Goal: Information Seeking & Learning: Learn about a topic

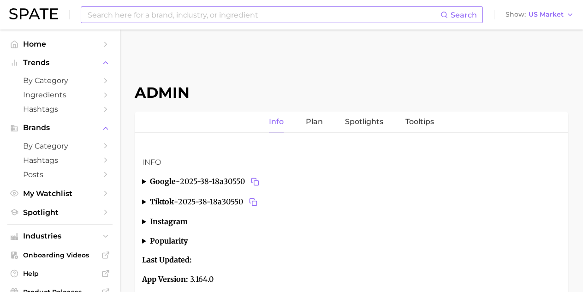
click at [210, 13] on input at bounding box center [264, 15] width 354 height 16
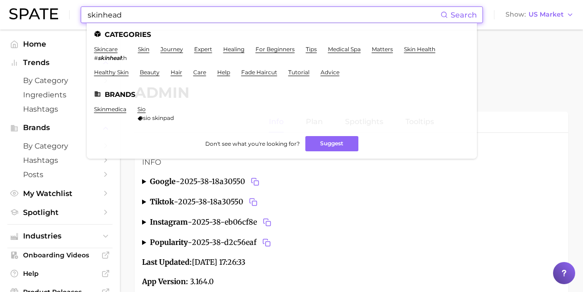
drag, startPoint x: 119, startPoint y: 20, endPoint x: 72, endPoint y: 9, distance: 47.9
click at [72, 9] on div "skinhead Search Categories skincare # skinheal th skin journey expert healing f…" at bounding box center [291, 15] width 565 height 30
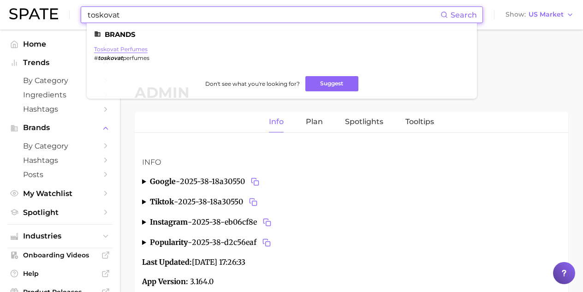
type input "toskovat"
click at [124, 48] on link "toskovat perfumes" at bounding box center [121, 49] width 54 height 7
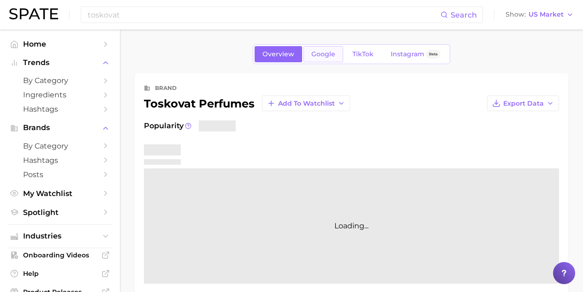
click at [329, 55] on span "Google" at bounding box center [323, 54] width 24 height 8
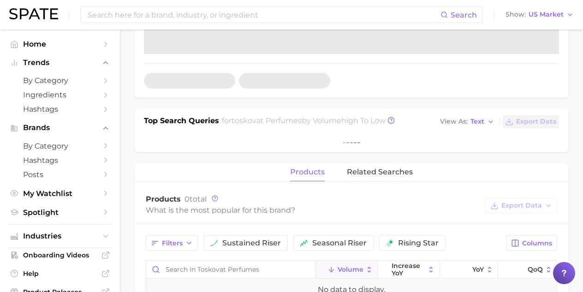
scroll to position [299, 0]
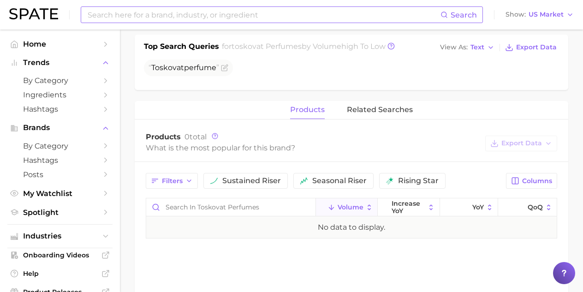
click at [136, 12] on input at bounding box center [264, 15] width 354 height 16
type input "toning conditioner"
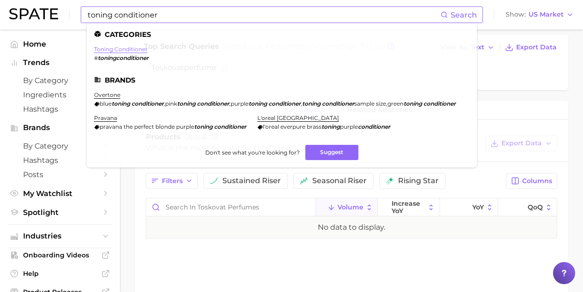
click at [123, 52] on link "toning conditioner" at bounding box center [121, 49] width 54 height 7
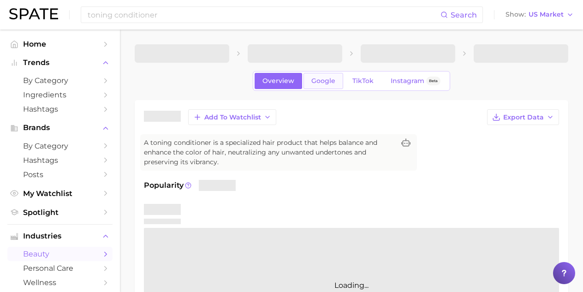
click at [323, 82] on span "Google" at bounding box center [323, 81] width 24 height 8
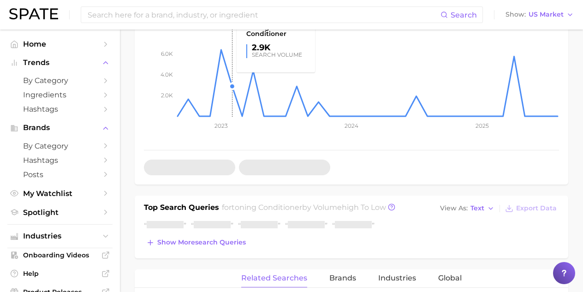
scroll to position [310, 0]
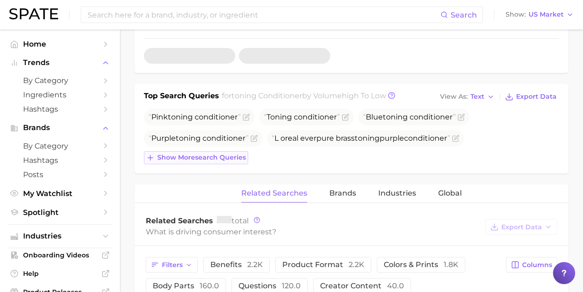
click at [226, 134] on span "conditioner" at bounding box center [224, 138] width 43 height 9
click at [228, 156] on span "Show more search queries" at bounding box center [201, 158] width 89 height 8
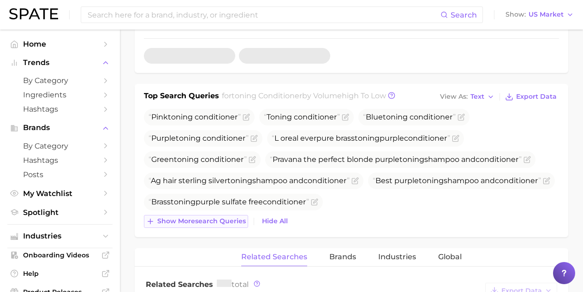
click at [220, 219] on span "Show more search queries" at bounding box center [201, 221] width 89 height 8
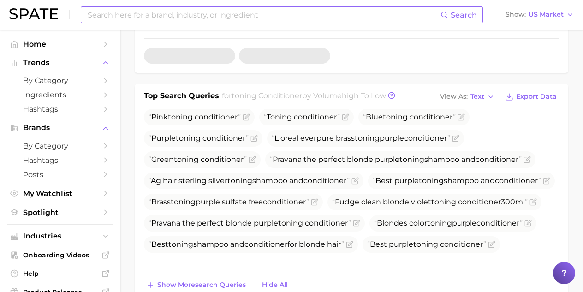
click at [161, 20] on input at bounding box center [264, 15] width 354 height 16
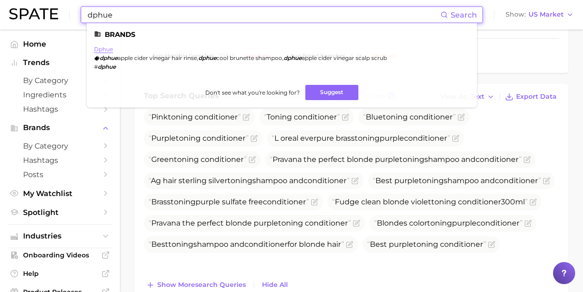
type input "dphue"
click at [107, 50] on link "dphue" at bounding box center [103, 49] width 19 height 7
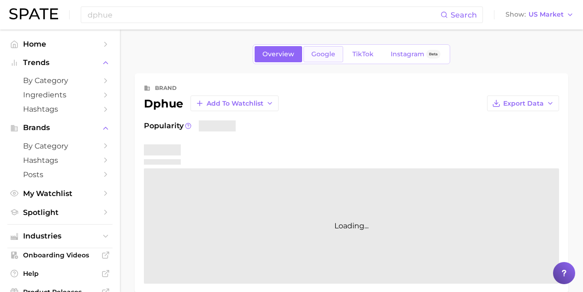
click at [326, 61] on link "Google" at bounding box center [324, 54] width 40 height 16
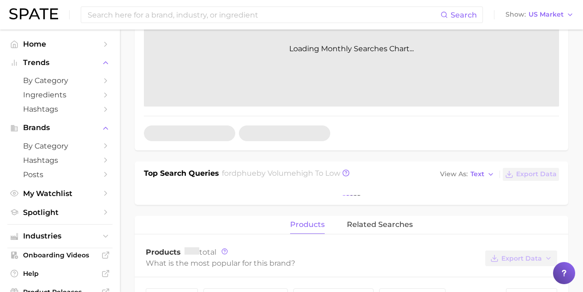
scroll to position [287, 0]
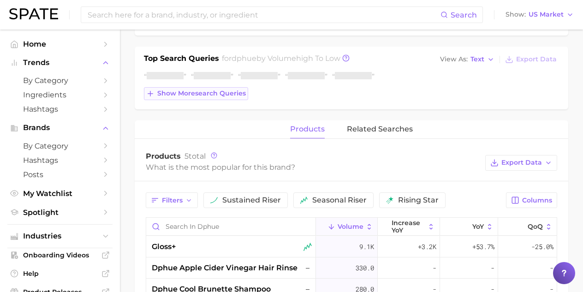
click at [191, 97] on span "Show more search queries" at bounding box center [201, 94] width 89 height 8
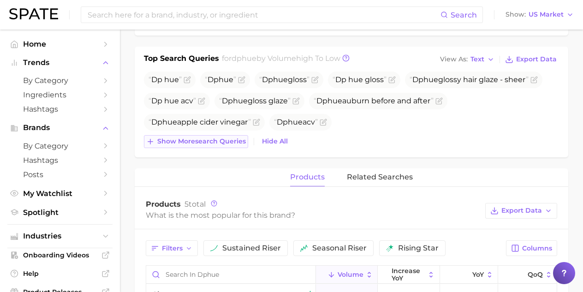
click at [215, 135] on button "Show more search queries" at bounding box center [196, 141] width 104 height 13
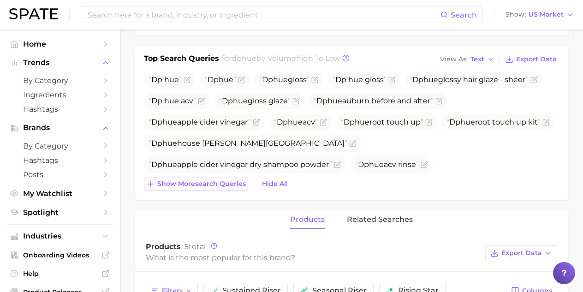
click at [204, 181] on span "Show more search queries" at bounding box center [201, 184] width 89 height 8
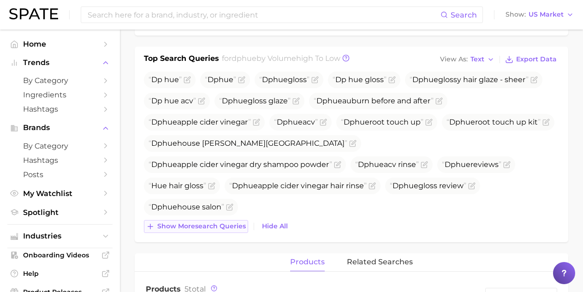
click at [222, 230] on span "Show more search queries" at bounding box center [201, 226] width 89 height 8
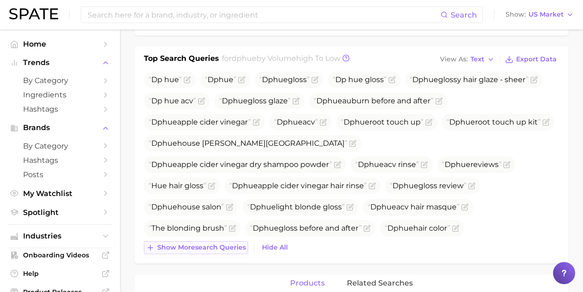
click at [224, 244] on span "Show more search queries" at bounding box center [201, 248] width 89 height 8
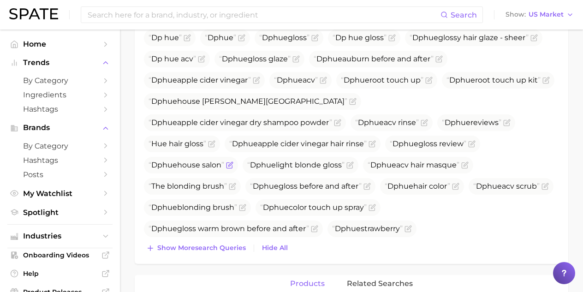
scroll to position [351, 0]
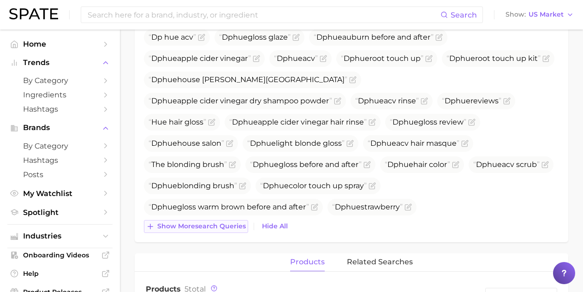
click at [222, 226] on span "Show more search queries" at bounding box center [201, 226] width 89 height 8
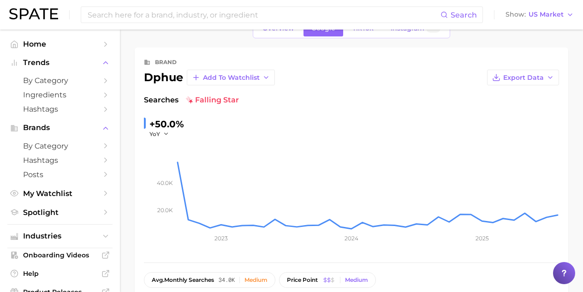
scroll to position [0, 0]
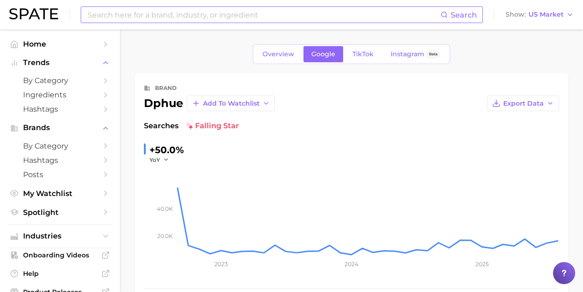
click at [125, 11] on input at bounding box center [264, 15] width 354 height 16
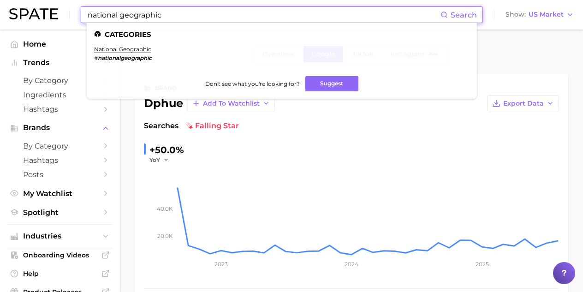
drag, startPoint x: 173, startPoint y: 14, endPoint x: 27, endPoint y: 15, distance: 145.8
click at [28, 15] on div "national geographic Search Categories national geographic # nationalgeographic …" at bounding box center [291, 15] width 565 height 30
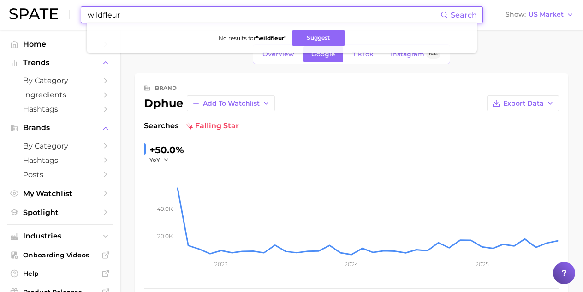
drag, startPoint x: 175, startPoint y: 14, endPoint x: -90, endPoint y: -8, distance: 266.2
click at [0, 0] on html "wildfleur Search No results for " wildfleur " Suggest Show US Market Home Trend…" at bounding box center [291, 146] width 583 height 292
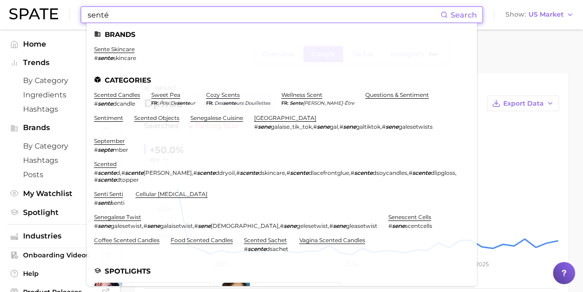
drag, startPoint x: 120, startPoint y: 16, endPoint x: 42, endPoint y: 0, distance: 80.5
click at [60, 7] on div "senté Search Brands sente skincare # sente skincare Categories scented candles …" at bounding box center [291, 15] width 565 height 30
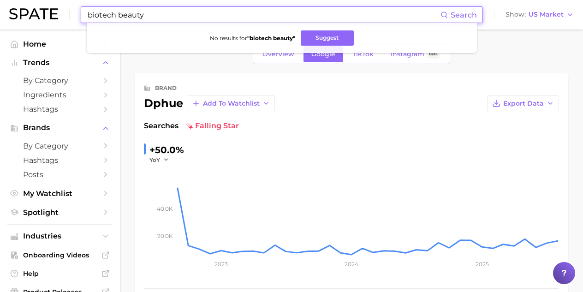
click at [118, 16] on input "biotech beauty" at bounding box center [264, 15] width 354 height 16
drag, startPoint x: 170, startPoint y: 13, endPoint x: 116, endPoint y: 13, distance: 54.4
click at [116, 13] on input "biotechbeauty" at bounding box center [264, 15] width 354 height 16
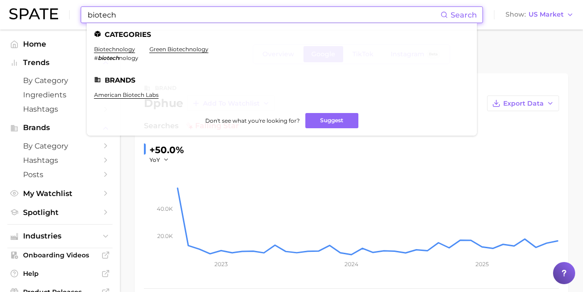
drag, startPoint x: 138, startPoint y: 18, endPoint x: 20, endPoint y: 10, distance: 118.8
click at [23, 10] on div "biotech Search Categories biotechnology # biotech nology green biotechnology Br…" at bounding box center [291, 15] width 565 height 30
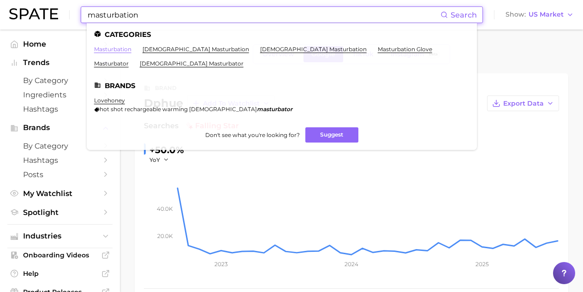
type input "masturbation"
click at [123, 46] on link "masturbation" at bounding box center [112, 49] width 37 height 7
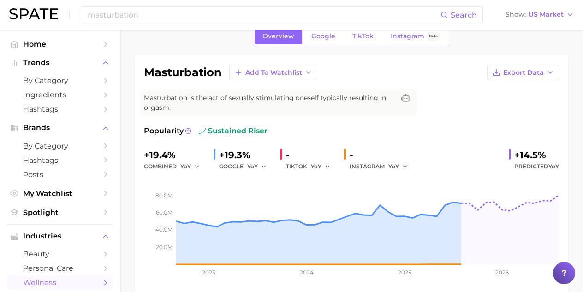
scroll to position [76, 0]
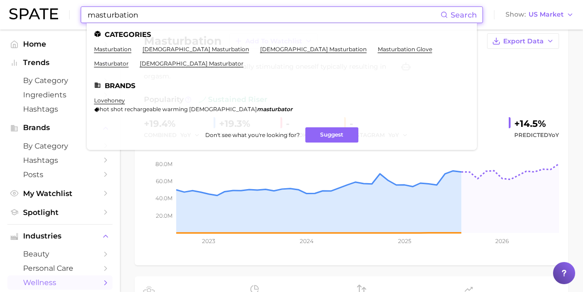
drag, startPoint x: 147, startPoint y: 17, endPoint x: 20, endPoint y: 6, distance: 127.3
click at [23, 7] on div "masturbation Search Categories masturbation [DEMOGRAPHIC_DATA] masturbation [DE…" at bounding box center [291, 15] width 565 height 30
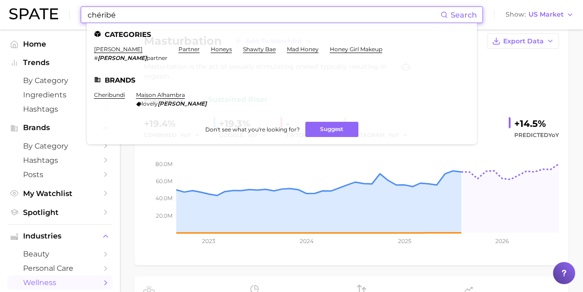
drag, startPoint x: 133, startPoint y: 18, endPoint x: 49, endPoint y: 4, distance: 85.1
click at [51, 5] on div "chéribé Search Categories [PERSON_NAME] # [PERSON_NAME] partner partner honeys …" at bounding box center [291, 15] width 565 height 30
drag, startPoint x: 162, startPoint y: 15, endPoint x: 22, endPoint y: 1, distance: 140.9
click at [36, 1] on div "cheribe Search Categories [PERSON_NAME] # [PERSON_NAME] partner partner honeys …" at bounding box center [291, 15] width 565 height 30
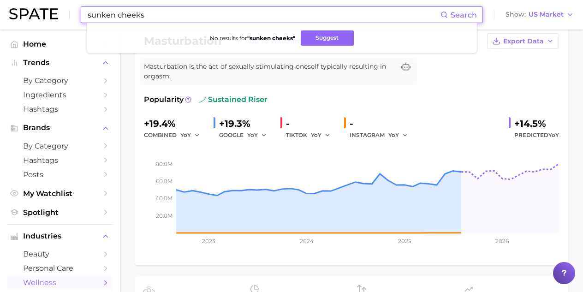
drag, startPoint x: 159, startPoint y: 16, endPoint x: 14, endPoint y: 3, distance: 145.4
click at [14, 3] on div "sunken cheeks Search No results for " sunken cheeks " Suggest Show US Market" at bounding box center [291, 15] width 565 height 30
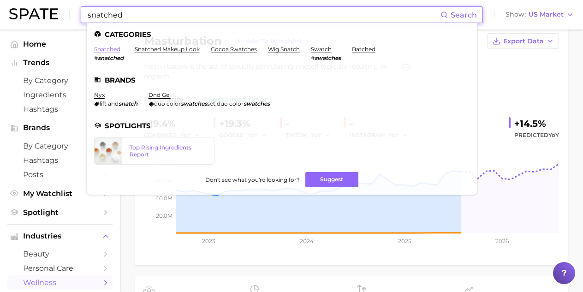
type input "snatched"
click at [111, 49] on link "snatched" at bounding box center [107, 49] width 26 height 7
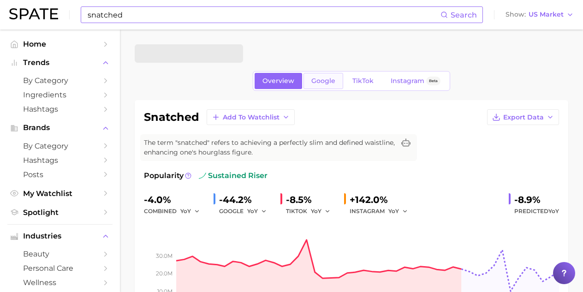
click at [321, 85] on link "Google" at bounding box center [324, 81] width 40 height 16
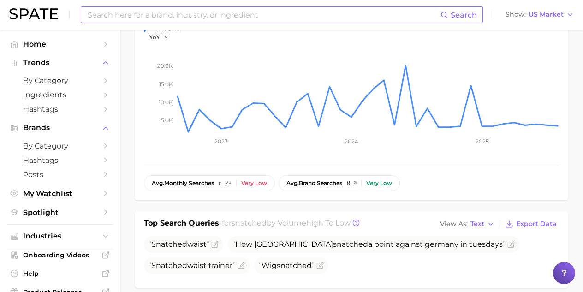
scroll to position [163, 0]
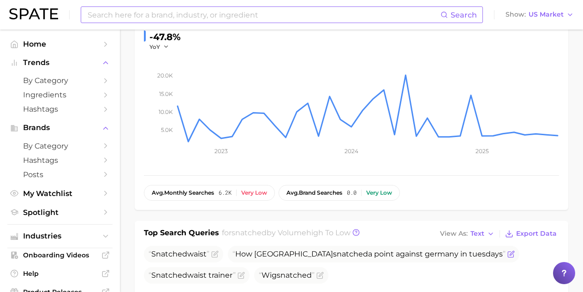
click at [508, 256] on icon "Flag as miscategorized or irrelevant" at bounding box center [511, 254] width 7 height 7
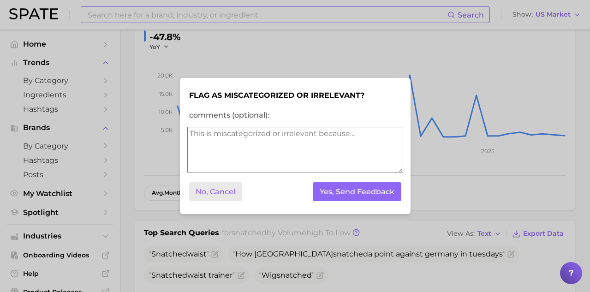
click at [232, 193] on button "No, Cancel" at bounding box center [216, 191] width 54 height 19
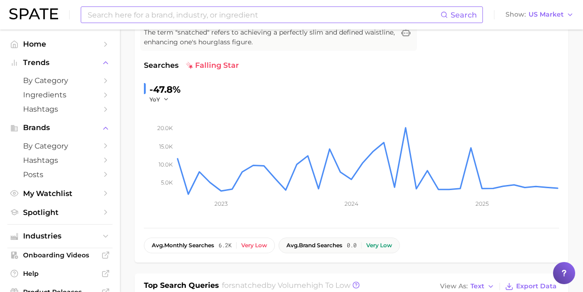
scroll to position [0, 0]
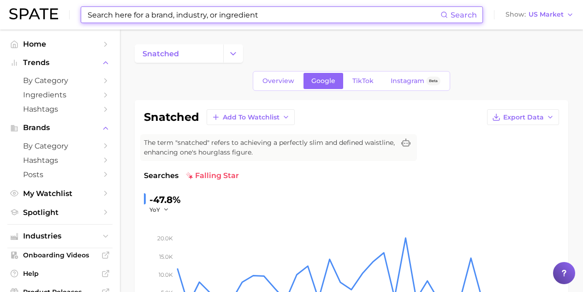
click at [176, 15] on input at bounding box center [264, 15] width 354 height 16
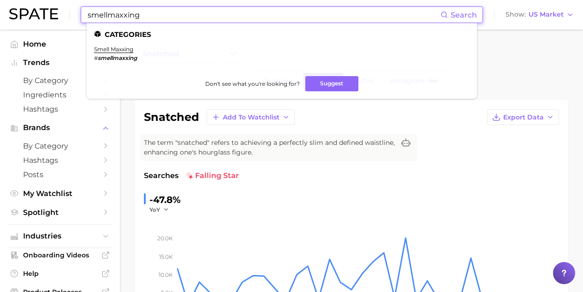
drag, startPoint x: 151, startPoint y: 17, endPoint x: 10, endPoint y: 2, distance: 142.4
click at [29, 10] on div "smellmaxxing Search Categories smell maxxing # smellmaxxing Don't see what you'…" at bounding box center [291, 15] width 565 height 30
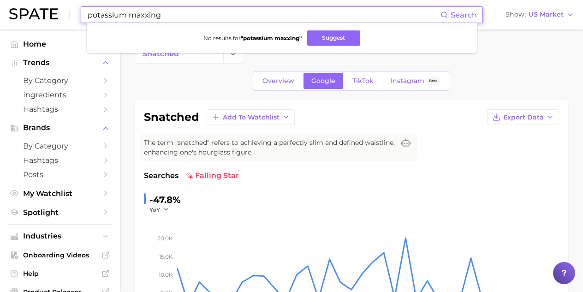
drag, startPoint x: 191, startPoint y: 18, endPoint x: 57, endPoint y: 9, distance: 133.7
click at [57, 9] on div "potassium maxxing Search No results for " potassium maxxing " Suggest Show US M…" at bounding box center [291, 15] width 565 height 30
drag, startPoint x: 187, startPoint y: 14, endPoint x: 33, endPoint y: 11, distance: 154.6
click at [45, 14] on div "potassium maxxing Search No results for " potassium maxxing " Suggest Show US M…" at bounding box center [291, 15] width 565 height 30
drag, startPoint x: 155, startPoint y: 13, endPoint x: 61, endPoint y: 5, distance: 94.5
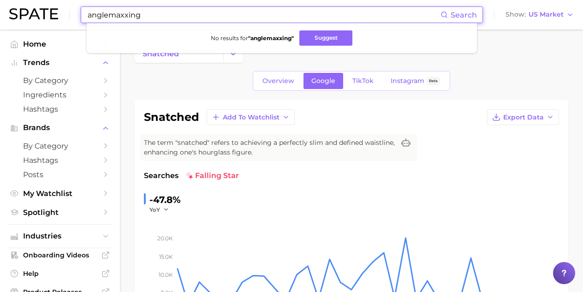
click at [61, 5] on div "anglemaxxing Search No results for " anglemaxxing " Suggest Show US Market" at bounding box center [291, 15] width 565 height 30
click at [109, 14] on input "anglemaxxing" at bounding box center [264, 15] width 354 height 16
drag, startPoint x: 206, startPoint y: 18, endPoint x: 237, endPoint y: 0, distance: 35.1
click at [44, 10] on div "angle maxxing Search No results for " angle maxxing " Suggest Show US Market" at bounding box center [291, 15] width 565 height 30
drag, startPoint x: 173, startPoint y: 12, endPoint x: 53, endPoint y: 8, distance: 119.6
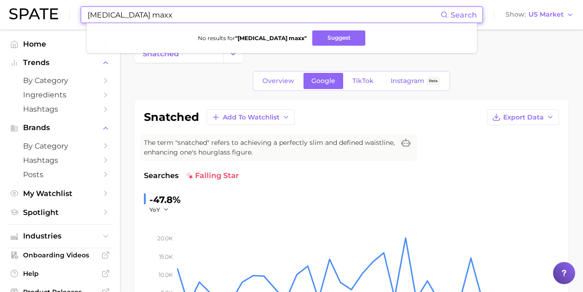
click at [27, 9] on div "[MEDICAL_DATA] maxx Search No results for " [MEDICAL_DATA] maxx " Suggest Show …" at bounding box center [291, 15] width 565 height 30
paste input "cybersigilism"
drag, startPoint x: 197, startPoint y: 13, endPoint x: 5, endPoint y: 3, distance: 192.2
click at [10, 4] on div "cybersigilism Search No results for " cybersigilism " Suggest Show US Market" at bounding box center [291, 15] width 565 height 30
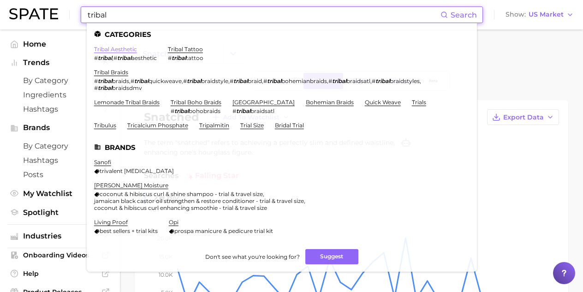
type input "tribal"
click at [117, 48] on link "tribal aesthetic" at bounding box center [115, 49] width 43 height 7
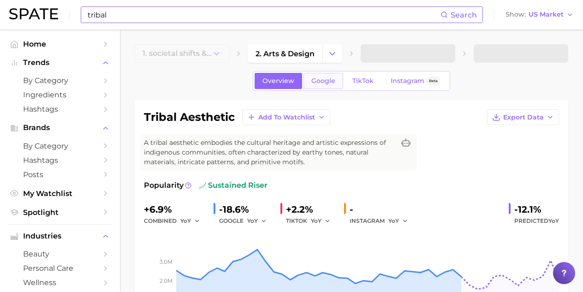
click at [328, 84] on span "Google" at bounding box center [323, 81] width 24 height 8
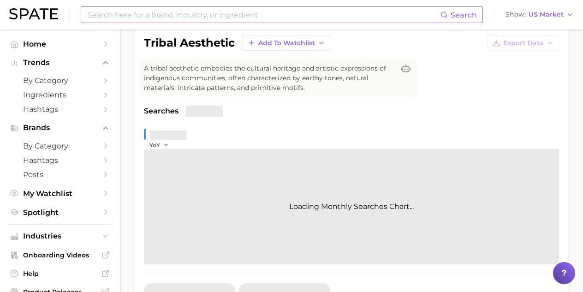
scroll to position [234, 0]
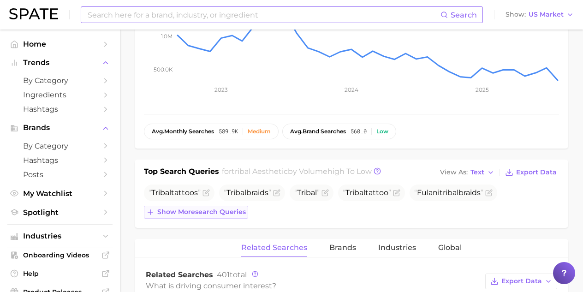
click at [231, 212] on span "Show more search queries" at bounding box center [201, 212] width 89 height 8
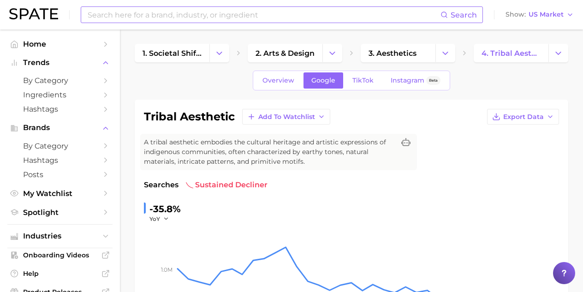
scroll to position [0, 0]
click at [414, 77] on span "Instagram" at bounding box center [408, 81] width 34 height 8
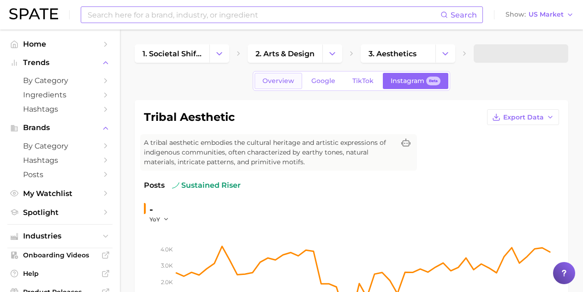
click at [289, 86] on link "Overview" at bounding box center [279, 81] width 48 height 16
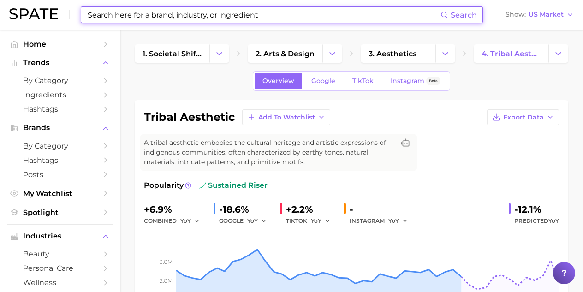
click at [142, 15] on input at bounding box center [264, 15] width 354 height 16
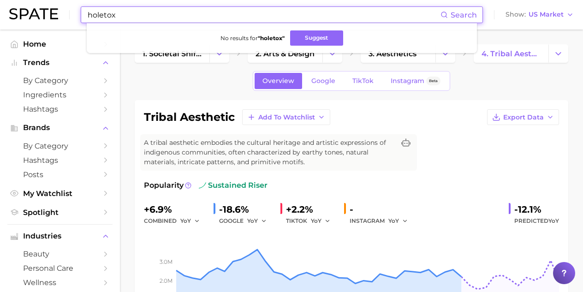
drag, startPoint x: 119, startPoint y: 17, endPoint x: 28, endPoint y: 10, distance: 91.2
click at [34, 11] on div "holetox Search No results for " holetox " Suggest Show US Market" at bounding box center [291, 15] width 565 height 30
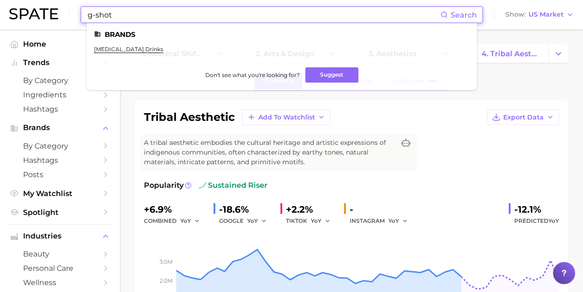
drag, startPoint x: 76, startPoint y: 11, endPoint x: 38, endPoint y: 10, distance: 37.4
click at [40, 11] on div "g-shot Search Brands [MEDICAL_DATA] drinks Don't see what you're looking for? S…" at bounding box center [291, 15] width 565 height 30
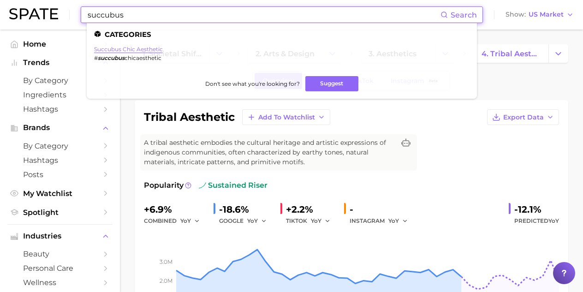
type input "succubus"
click at [146, 49] on link "succubus chic aesthetic" at bounding box center [128, 49] width 69 height 7
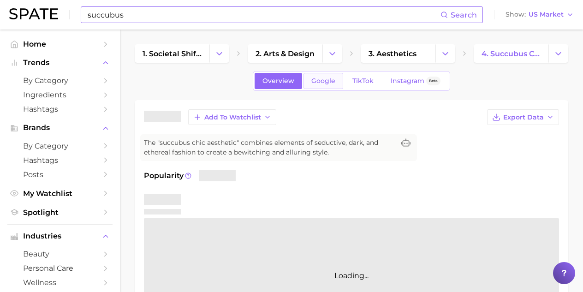
click at [331, 84] on span "Google" at bounding box center [323, 81] width 24 height 8
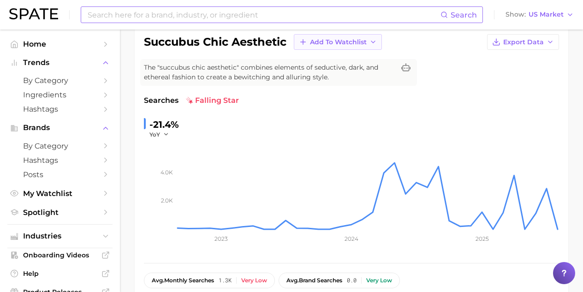
scroll to position [273, 0]
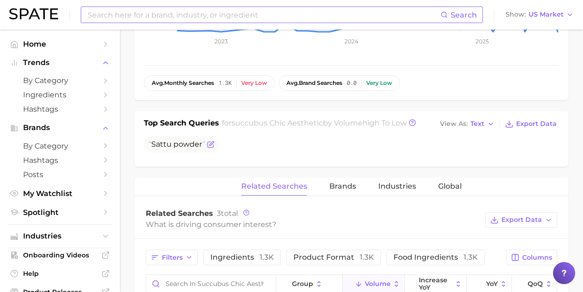
click at [209, 143] on icon "Flag as miscategorized or irrelevant" at bounding box center [211, 143] width 4 height 4
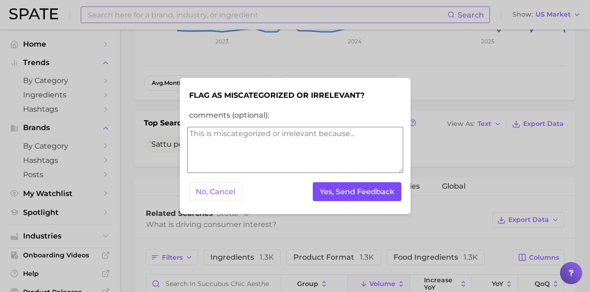
click at [330, 196] on button "Yes, Send Feedback" at bounding box center [357, 191] width 89 height 19
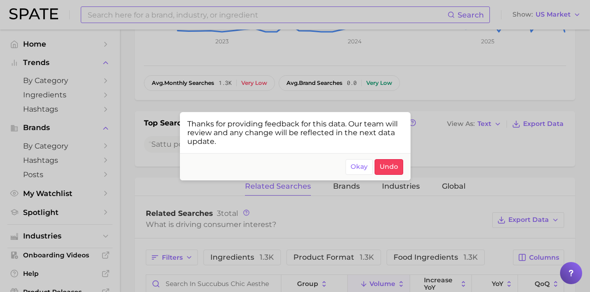
click at [156, 155] on div at bounding box center [295, 146] width 590 height 292
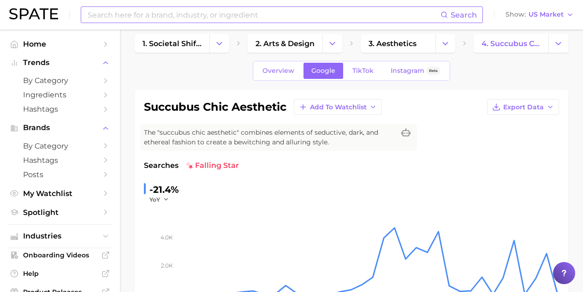
scroll to position [0, 0]
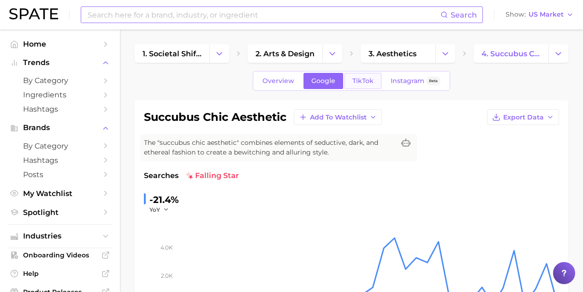
click at [372, 81] on span "TikTok" at bounding box center [362, 81] width 21 height 8
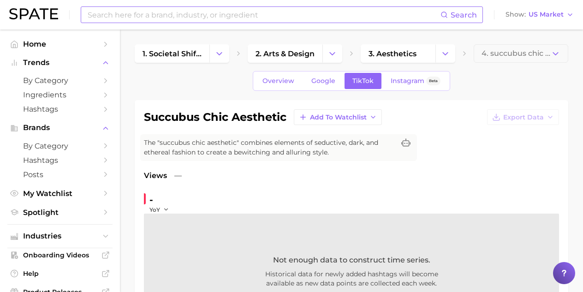
click at [147, 13] on input at bounding box center [264, 15] width 354 height 16
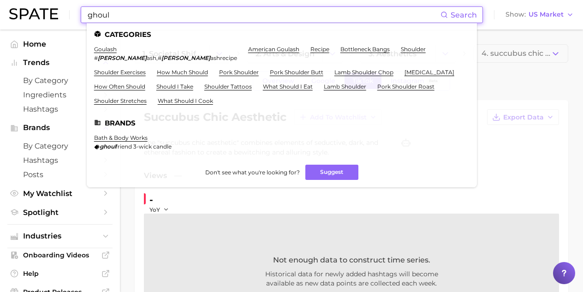
drag, startPoint x: 118, startPoint y: 19, endPoint x: -1, endPoint y: 5, distance: 119.4
click at [0, 5] on html "ghoul Search Categories goulash # goul ash , # [PERSON_NAME] ashrecipe american…" at bounding box center [291, 146] width 583 height 292
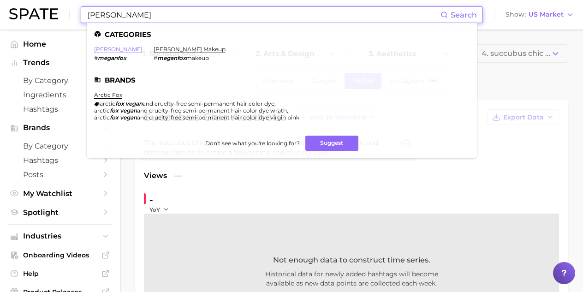
type input "[PERSON_NAME]"
click at [110, 46] on link "[PERSON_NAME]" at bounding box center [118, 49] width 48 height 7
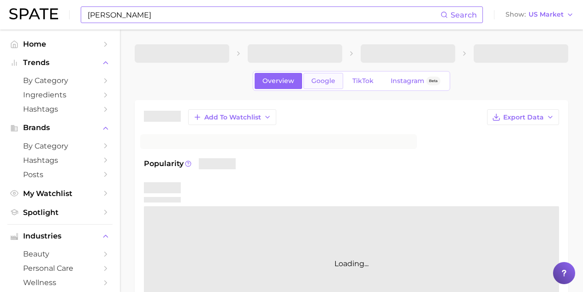
click at [330, 79] on span "Google" at bounding box center [323, 81] width 24 height 8
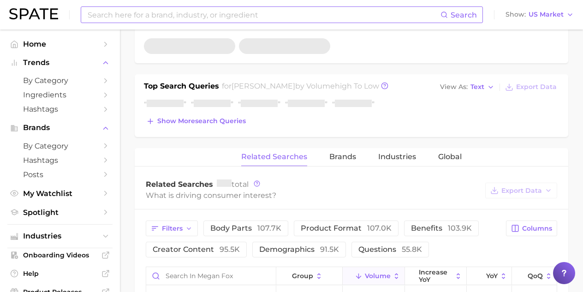
scroll to position [338, 0]
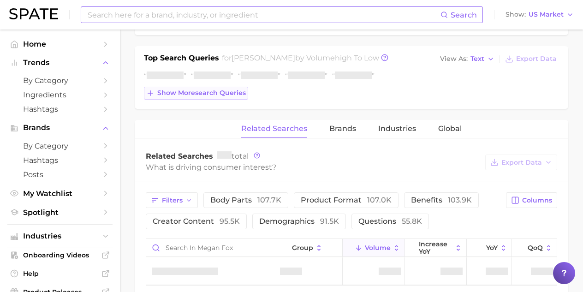
click at [213, 96] on span "Show more search queries" at bounding box center [201, 93] width 89 height 8
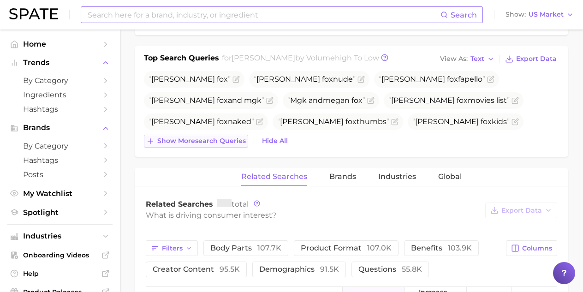
click at [222, 140] on span "Show more search queries" at bounding box center [201, 141] width 89 height 8
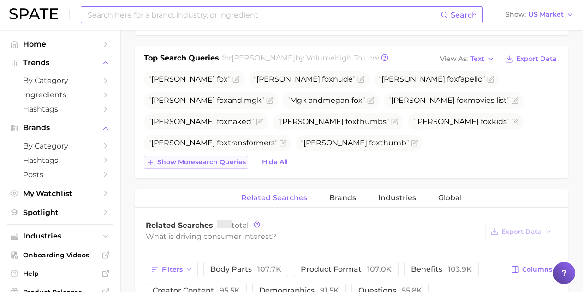
click at [225, 164] on span "Show more search queries" at bounding box center [201, 162] width 89 height 8
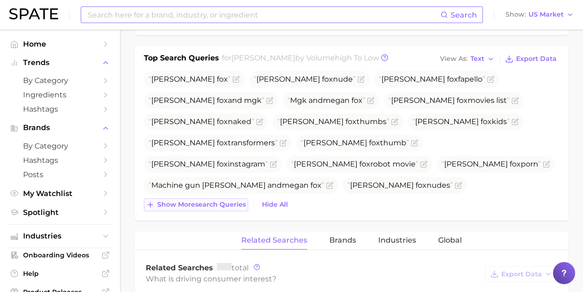
click at [230, 203] on span "Show more search queries" at bounding box center [201, 205] width 89 height 8
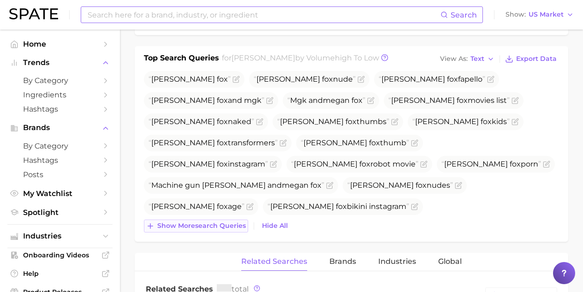
click at [222, 226] on span "Show more search queries" at bounding box center [201, 226] width 89 height 8
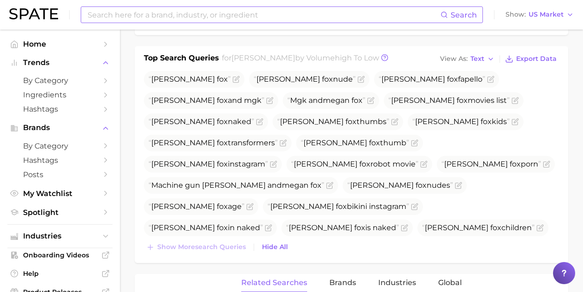
click at [109, 17] on input at bounding box center [264, 15] width 354 height 16
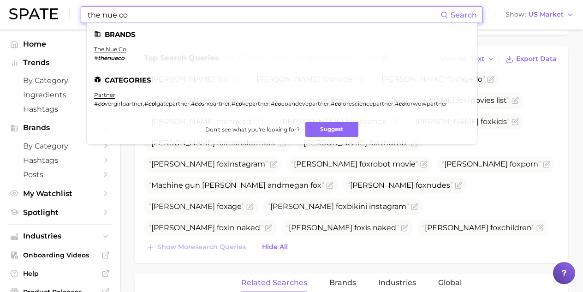
type input "the nue co"
click at [115, 53] on li "the nue co # thenueco" at bounding box center [110, 54] width 32 height 16
click at [117, 49] on link "the nue co" at bounding box center [110, 49] width 32 height 7
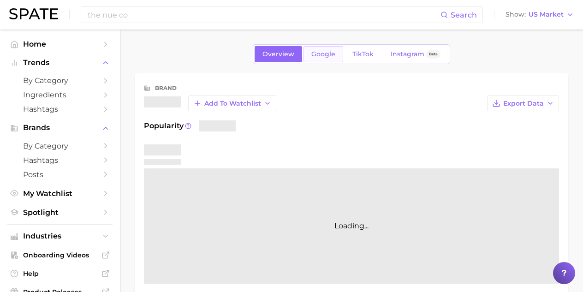
click at [328, 56] on span "Google" at bounding box center [323, 54] width 24 height 8
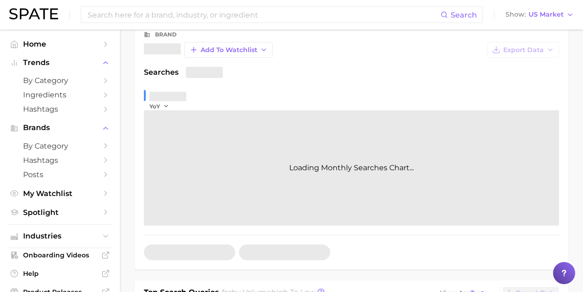
scroll to position [177, 0]
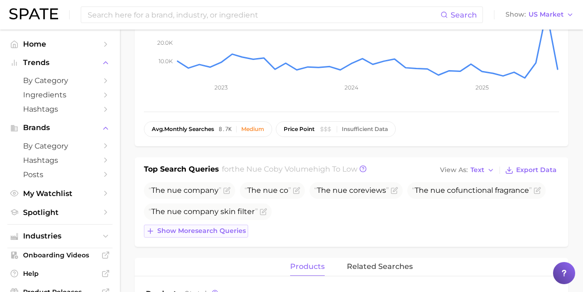
click at [206, 225] on button "Show more search queries" at bounding box center [196, 231] width 104 height 13
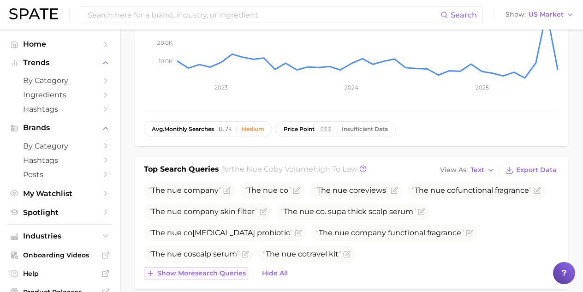
click at [236, 270] on span "Show more search queries" at bounding box center [201, 273] width 89 height 8
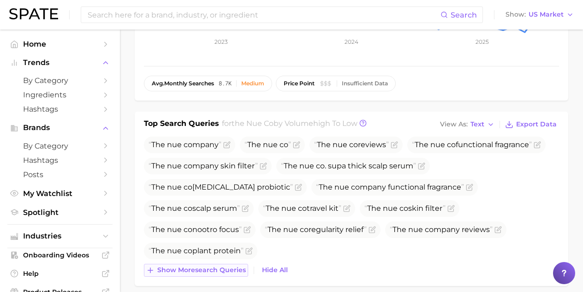
scroll to position [223, 0]
click at [236, 270] on span "Show more search queries" at bounding box center [201, 270] width 89 height 8
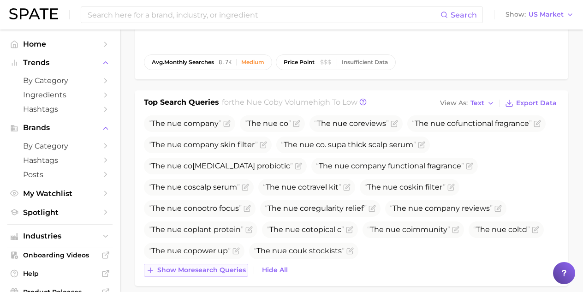
scroll to position [257, 0]
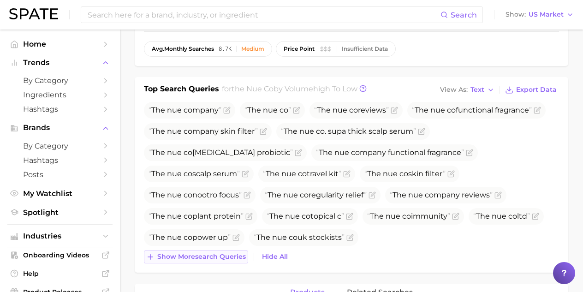
click at [236, 262] on button "Show more search queries" at bounding box center [196, 257] width 104 height 13
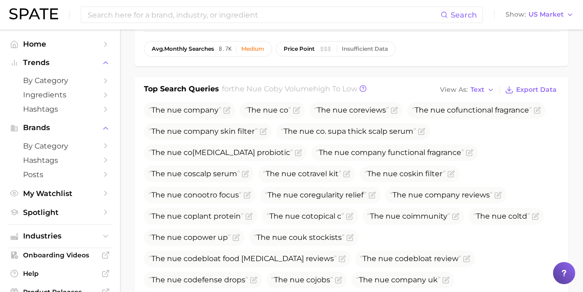
scroll to position [270, 0]
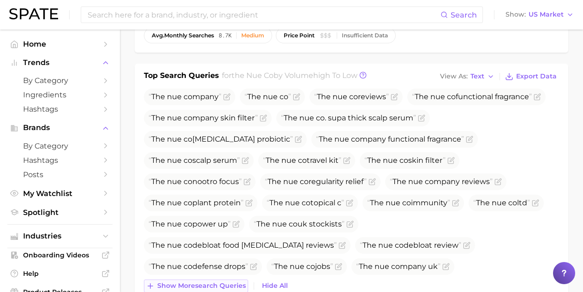
click at [236, 282] on span "Show more search queries" at bounding box center [201, 286] width 89 height 8
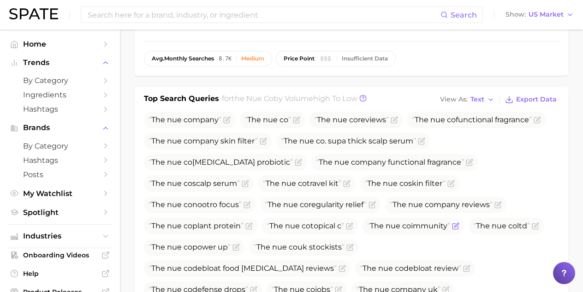
scroll to position [253, 0]
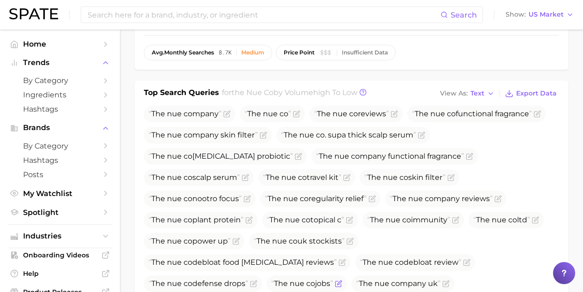
click at [342, 280] on icon "Flag as miscategorized or irrelevant" at bounding box center [338, 283] width 7 height 7
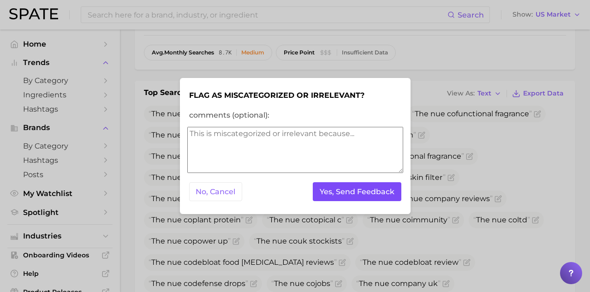
click at [354, 197] on button "Yes, Send Feedback" at bounding box center [357, 191] width 89 height 19
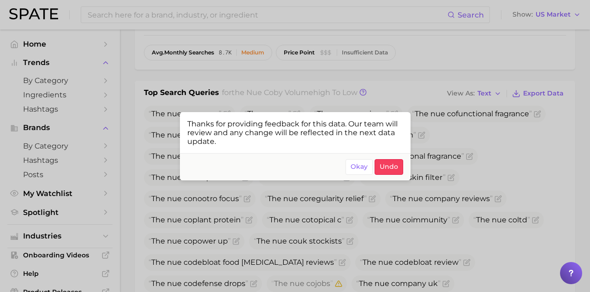
click at [216, 17] on div at bounding box center [295, 146] width 590 height 292
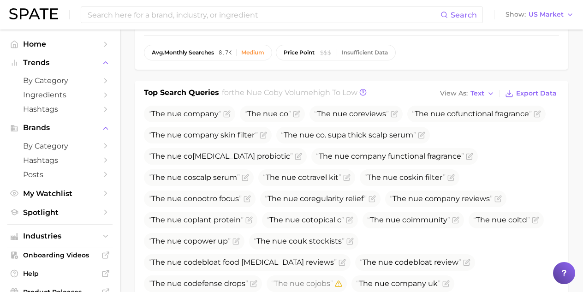
click at [216, 17] on input at bounding box center [264, 15] width 354 height 16
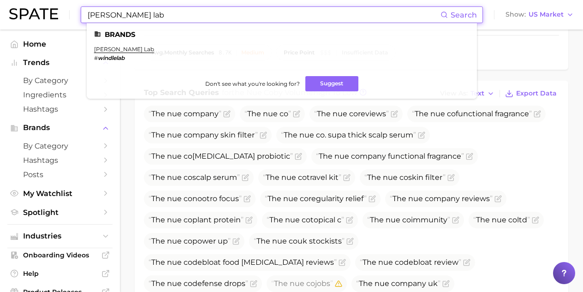
type input "[PERSON_NAME] lab"
click at [114, 53] on li "[PERSON_NAME] lab # windlelab" at bounding box center [124, 54] width 60 height 16
click at [115, 51] on link "[PERSON_NAME] lab" at bounding box center [124, 49] width 60 height 7
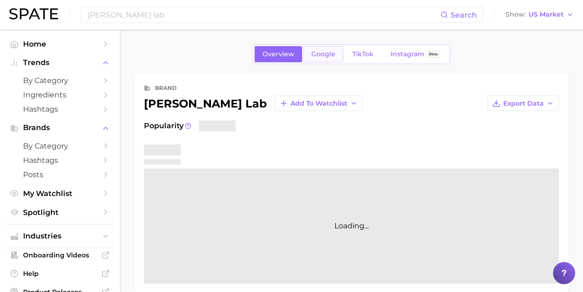
click at [326, 57] on span "Google" at bounding box center [323, 54] width 24 height 8
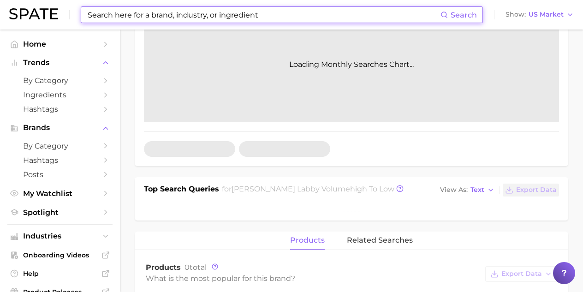
scroll to position [169, 0]
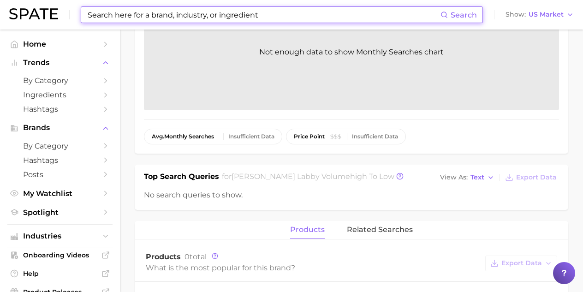
click at [209, 16] on input at bounding box center [264, 15] width 354 height 16
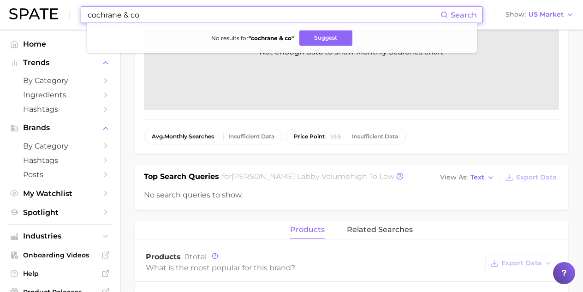
drag, startPoint x: 172, startPoint y: 16, endPoint x: 69, endPoint y: 11, distance: 103.0
click at [69, 11] on div "cochrane & co Search No results for " cochrane & co " Suggest Show US Market" at bounding box center [291, 15] width 565 height 30
click at [170, 17] on input "cochrane & co" at bounding box center [264, 15] width 354 height 16
drag, startPoint x: 170, startPoint y: 17, endPoint x: 9, endPoint y: 22, distance: 160.6
click at [9, 22] on div "cochrane & co Search No results for " cochrane & co " Suggest Show US Market" at bounding box center [291, 15] width 565 height 30
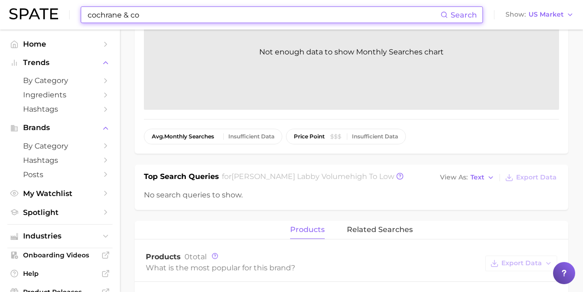
drag, startPoint x: 155, startPoint y: 15, endPoint x: 38, endPoint y: 9, distance: 116.9
click at [38, 9] on div "cochrane & co Search Show US Market" at bounding box center [291, 15] width 565 height 30
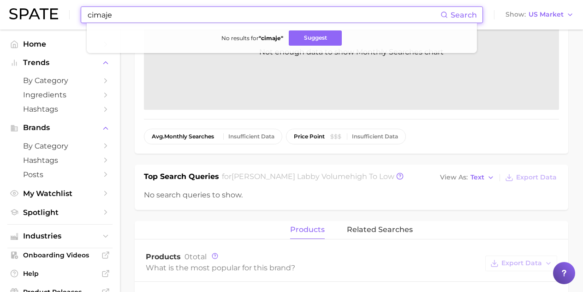
drag, startPoint x: 189, startPoint y: 13, endPoint x: -25, endPoint y: 12, distance: 214.1
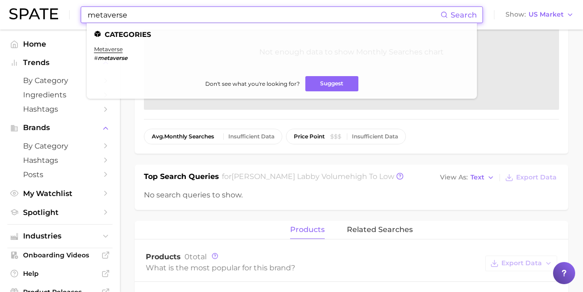
drag, startPoint x: 166, startPoint y: 16, endPoint x: 8, endPoint y: 7, distance: 158.0
click at [13, 7] on div "metaverse Search Categories metaverse # metaverse Don't see what you're looking…" at bounding box center [291, 15] width 565 height 30
drag, startPoint x: 183, startPoint y: 16, endPoint x: 26, endPoint y: 0, distance: 158.2
click at [26, 0] on div "the [PERSON_NAME] Search Brands kiara sky the simp le life sisley sis ley neck …" at bounding box center [291, 15] width 565 height 30
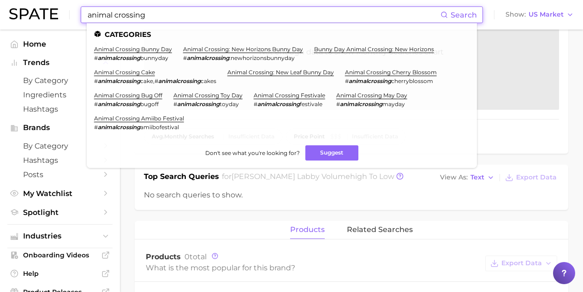
type input "animal crossing"
